Goal: Complete application form

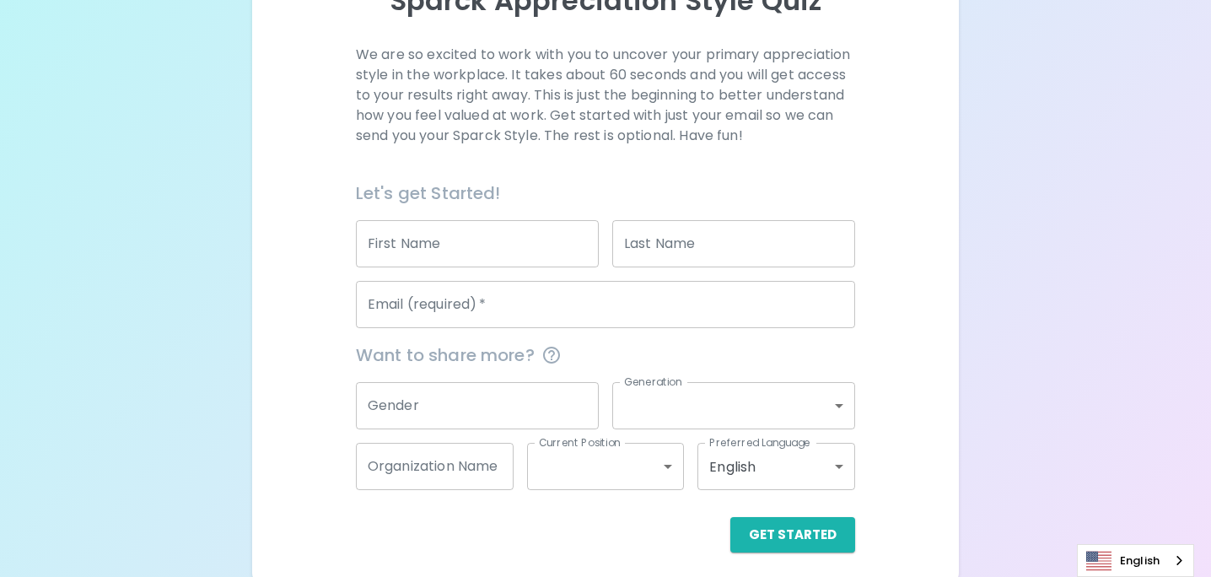
scroll to position [219, 0]
click at [438, 242] on input "First Name" at bounding box center [477, 241] width 243 height 47
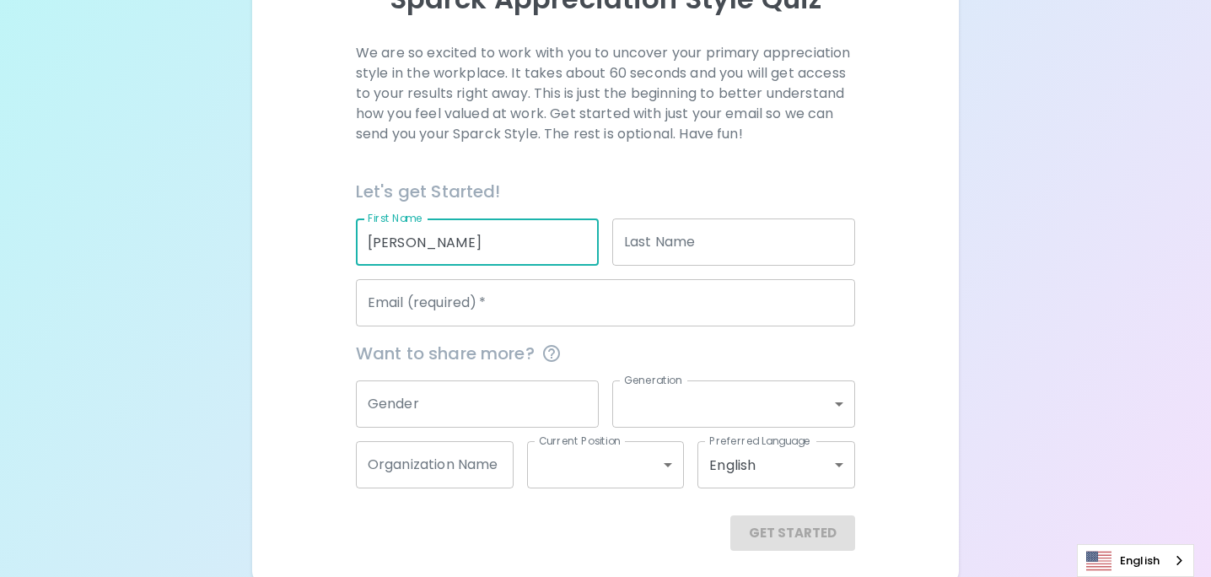
type input "[PERSON_NAME]"
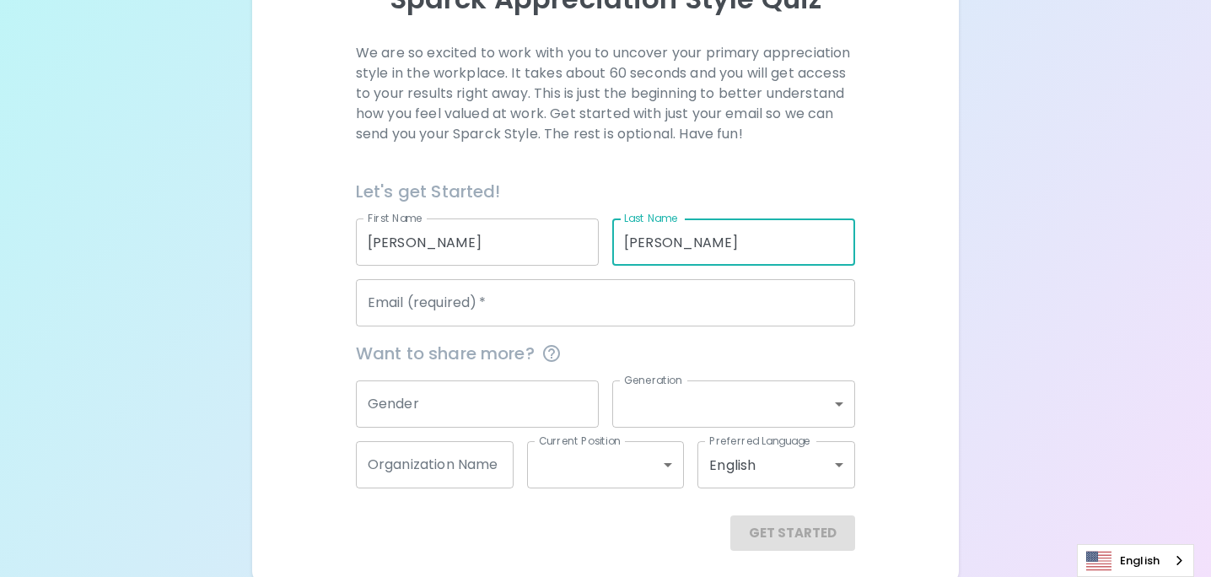
type input "[PERSON_NAME]"
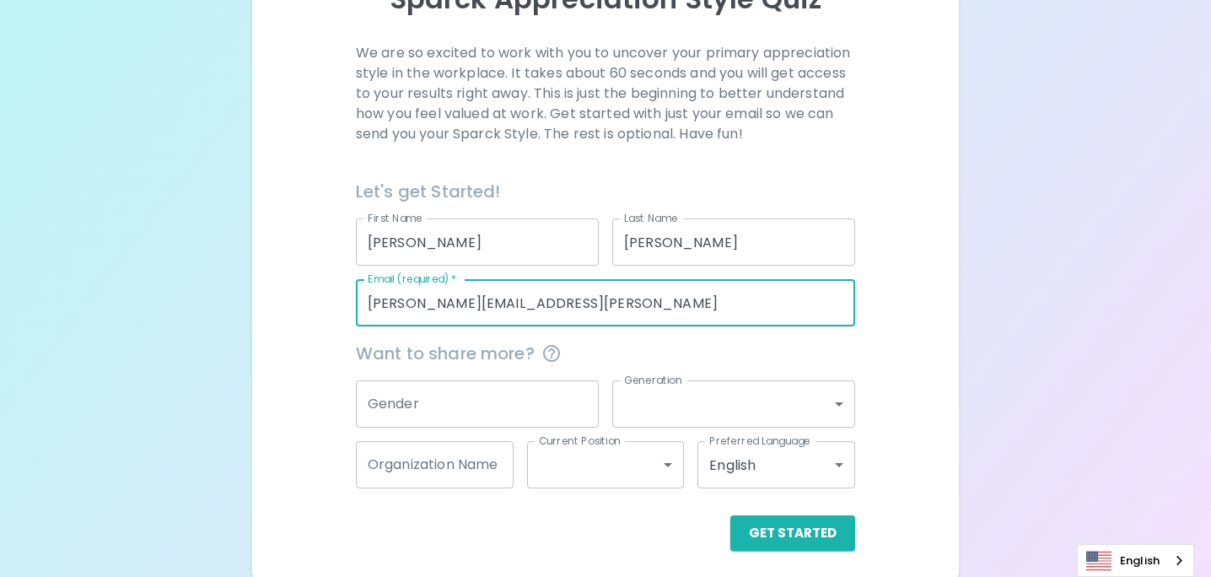
type input "[PERSON_NAME][EMAIL_ADDRESS][PERSON_NAME][DOMAIN_NAME]"
click at [911, 261] on div "We are so excited to work with you to uncover your primary appreciation style i…" at bounding box center [605, 297] width 666 height 508
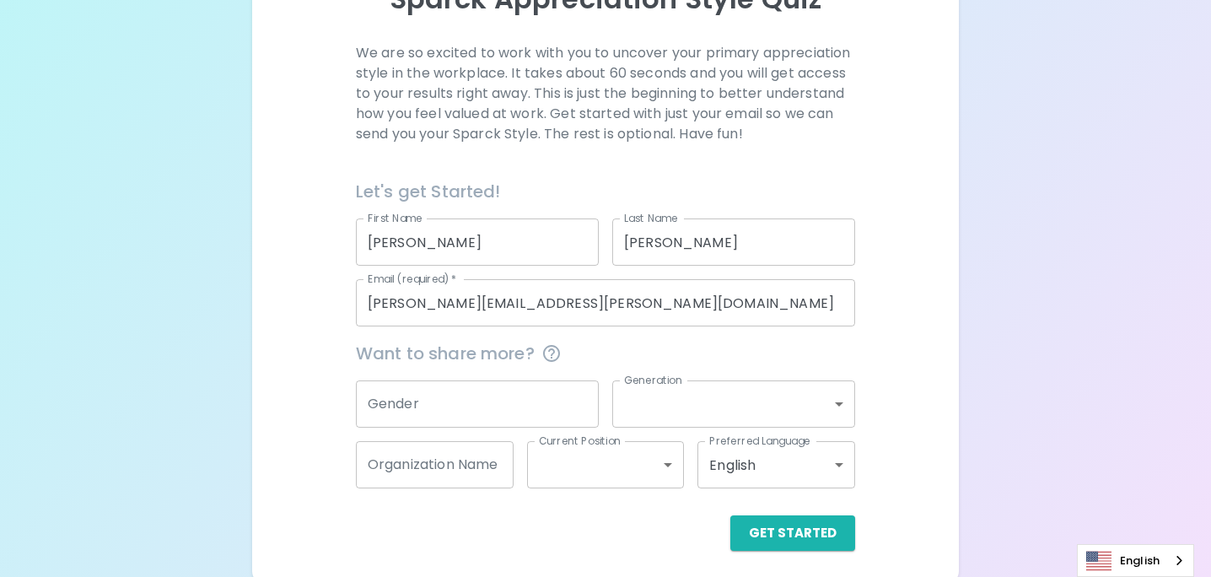
scroll to position [227, 0]
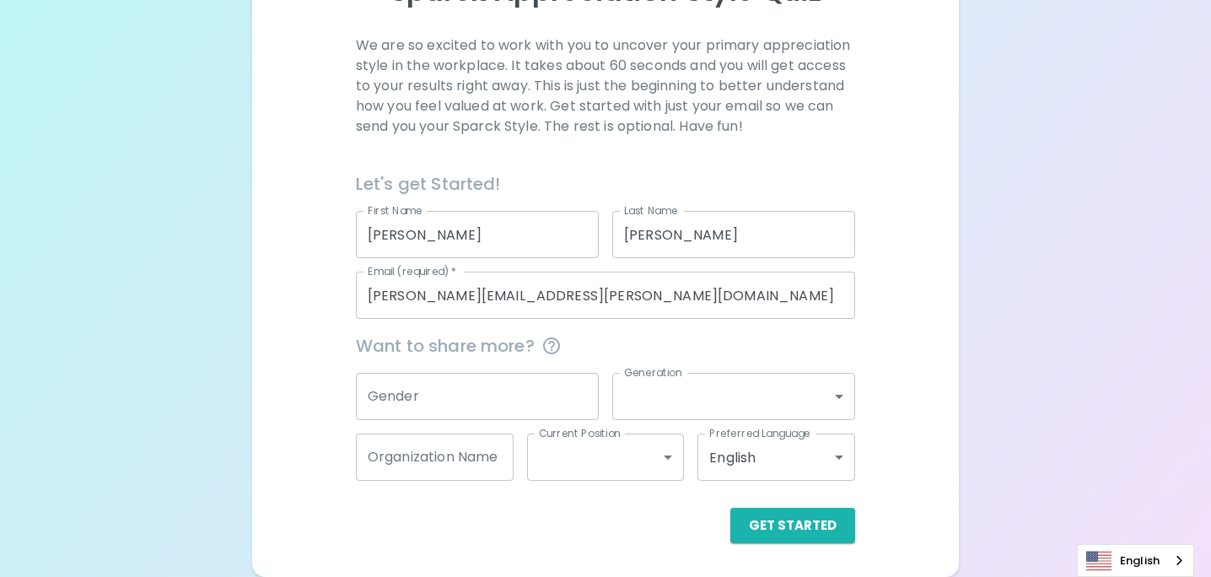
click at [440, 394] on input "Gender" at bounding box center [477, 396] width 243 height 47
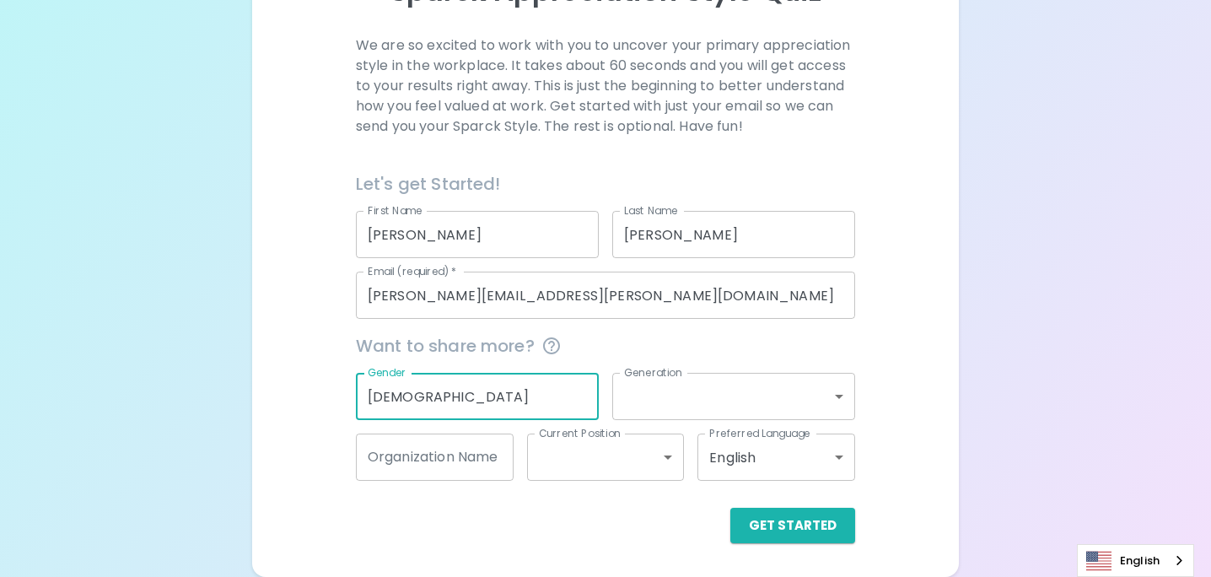
type input "[DEMOGRAPHIC_DATA]"
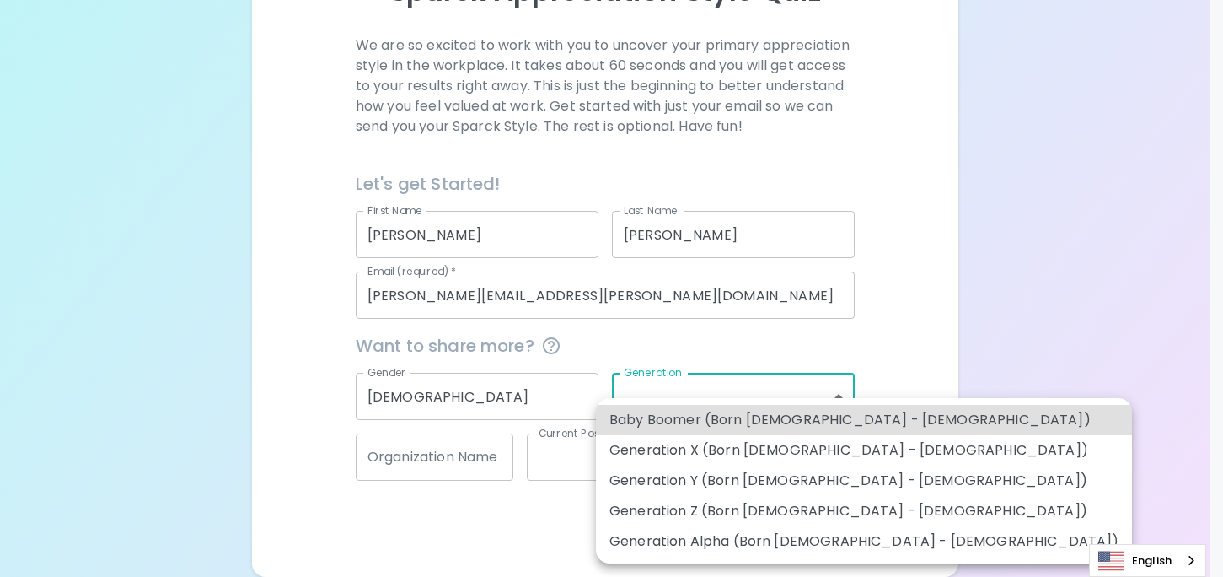
click at [665, 400] on body "Sparck Appreciation Style Quiz We are so excited to work with you to uncover yo…" at bounding box center [611, 175] width 1223 height 804
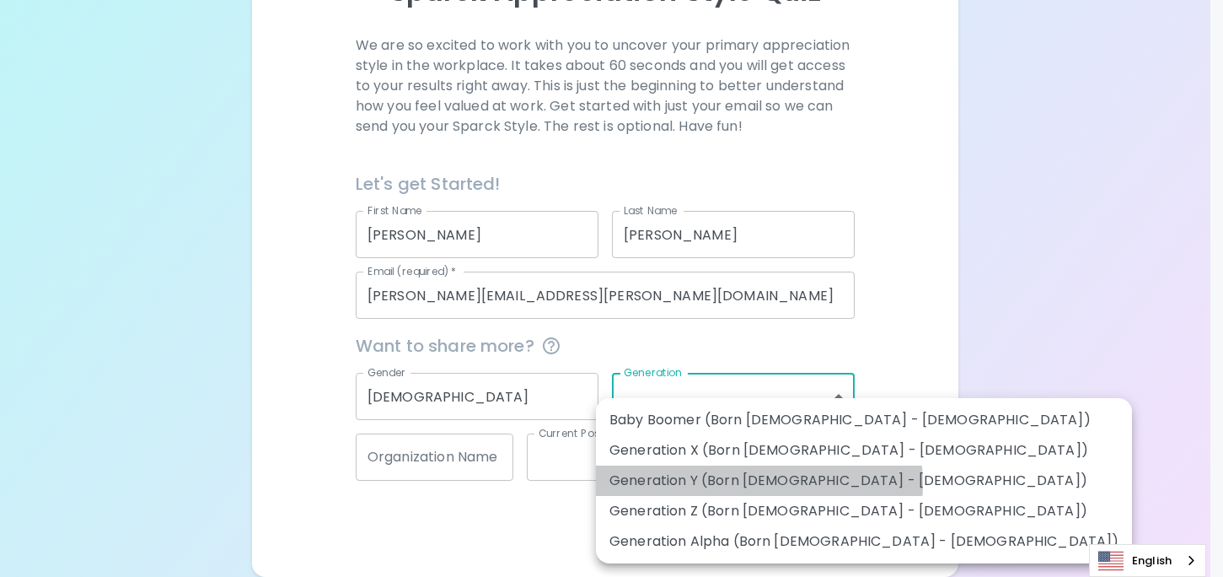
click at [759, 483] on li "Generation Y (Born [DEMOGRAPHIC_DATA] - [DEMOGRAPHIC_DATA])" at bounding box center [864, 480] width 536 height 30
type input "generation_y"
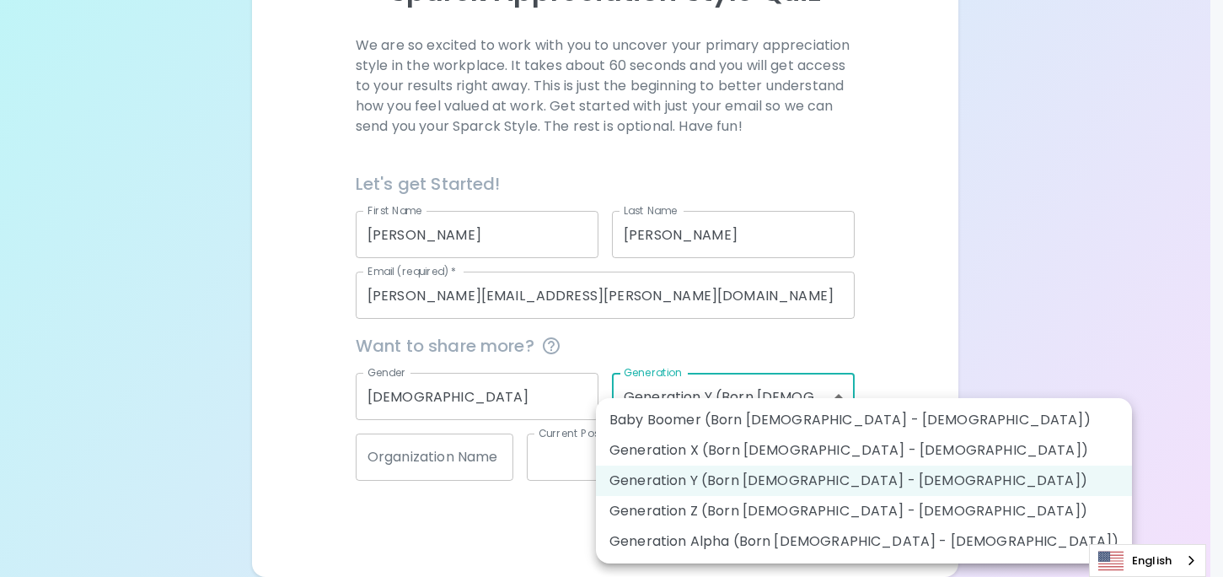
click at [769, 396] on body "Sparck Appreciation Style Quiz We are so excited to work with you to uncover yo…" at bounding box center [611, 175] width 1223 height 804
click at [819, 325] on div at bounding box center [611, 288] width 1223 height 577
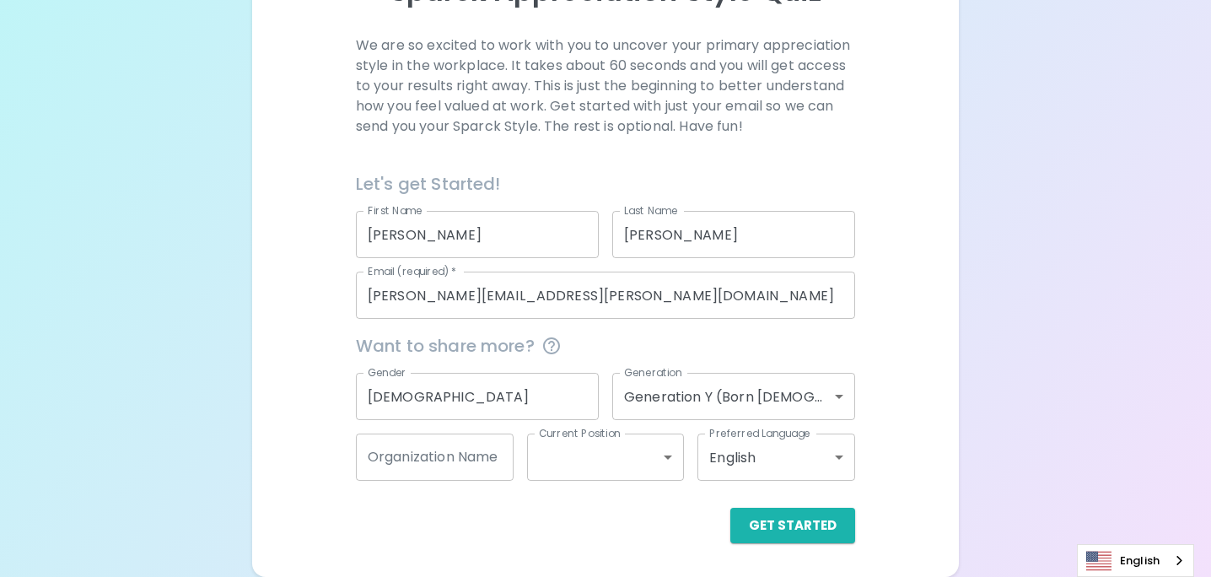
click at [605, 341] on span "Want to share more?" at bounding box center [605, 345] width 499 height 27
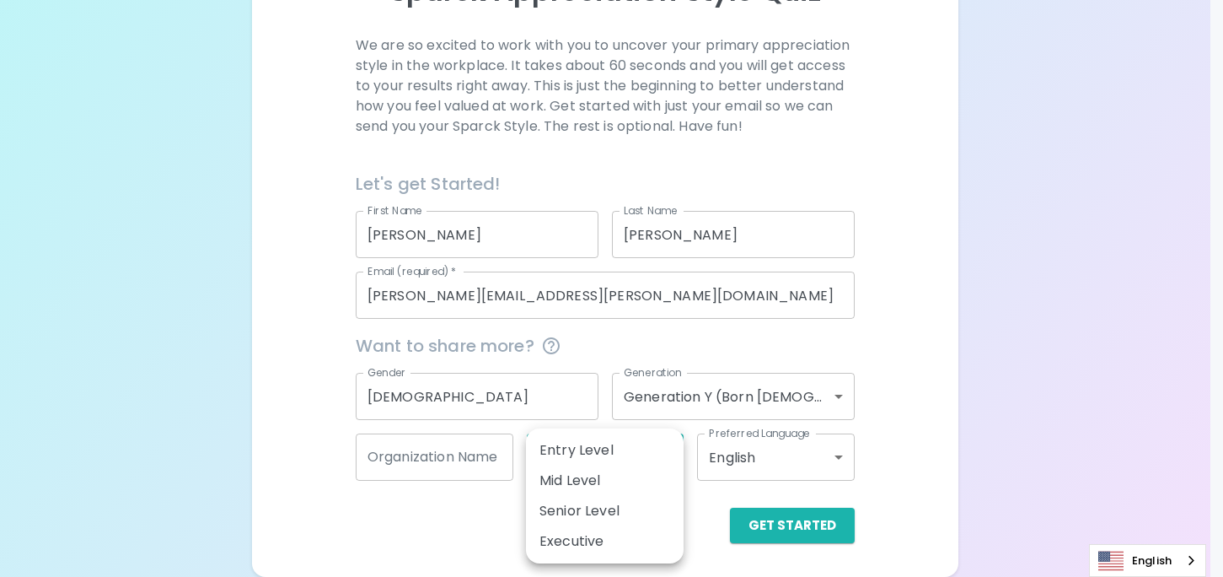
click at [581, 464] on body "Sparck Appreciation Style Quiz We are so excited to work with you to uncover yo…" at bounding box center [611, 175] width 1223 height 804
click at [748, 335] on div at bounding box center [611, 288] width 1223 height 577
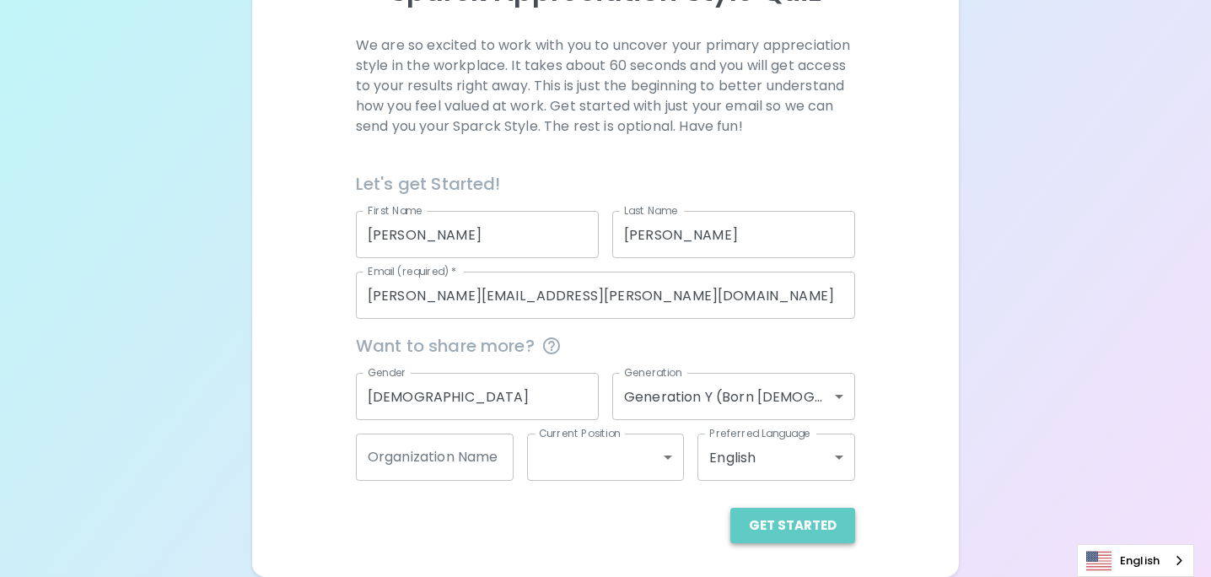
click at [800, 529] on button "Get Started" at bounding box center [792, 525] width 125 height 35
